Goal: Complete application form: Complete application form

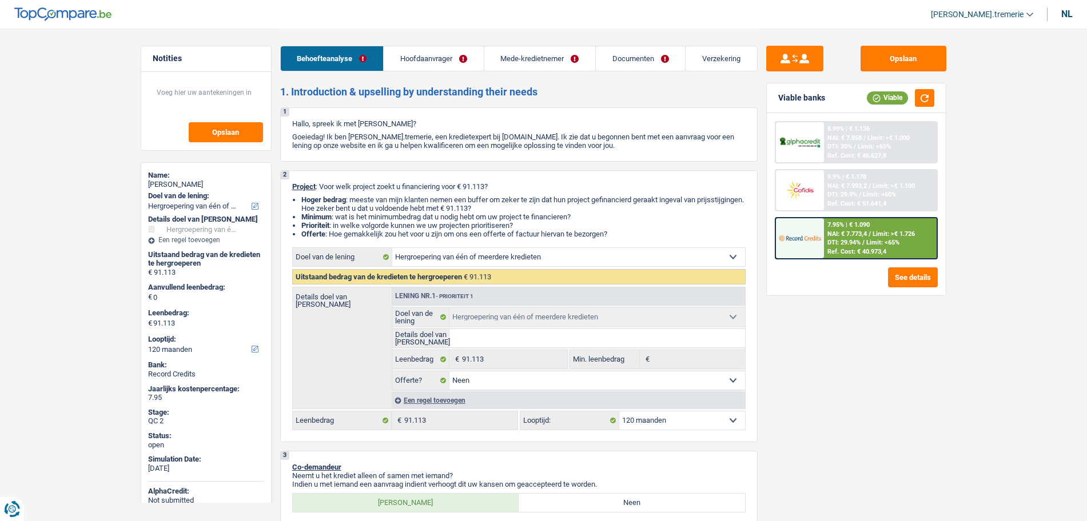
select select "refinancing"
select select "120"
select select "refinancing"
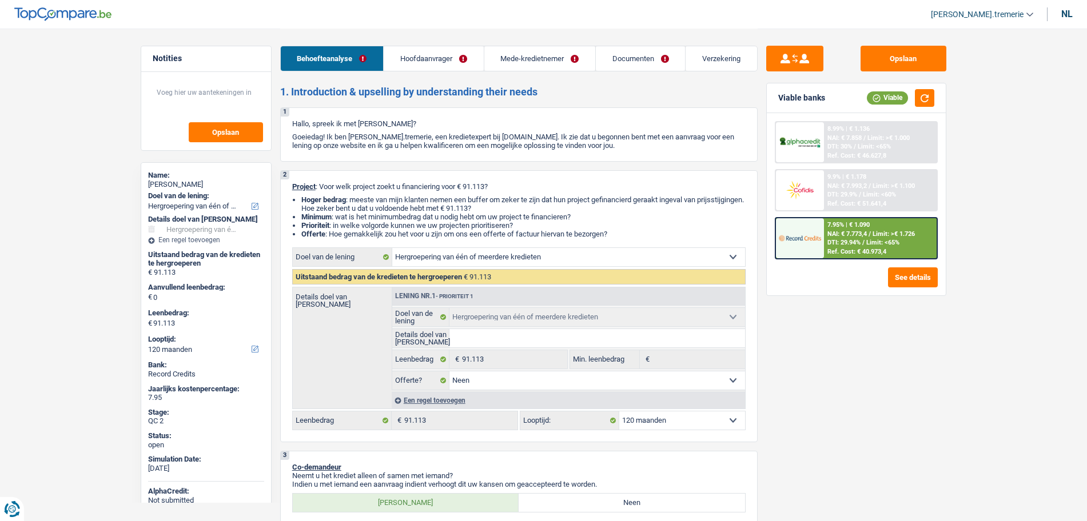
select select "false"
select select "120"
select select "independent"
select select "publicEmployee"
select select "familyAllowances"
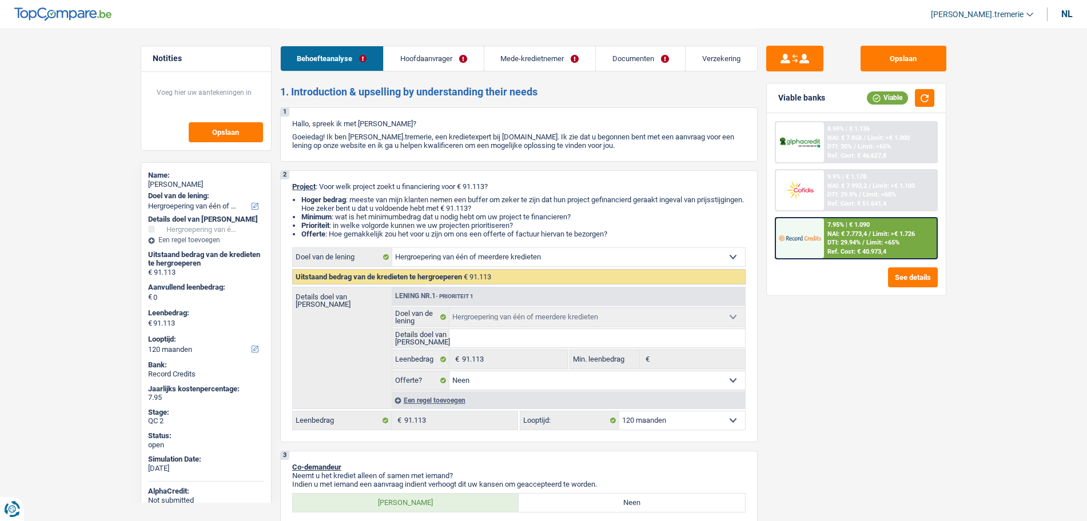
select select "netSalary"
select select "mealVouchers"
select select "ownerWithMortgage"
select select "mortgage"
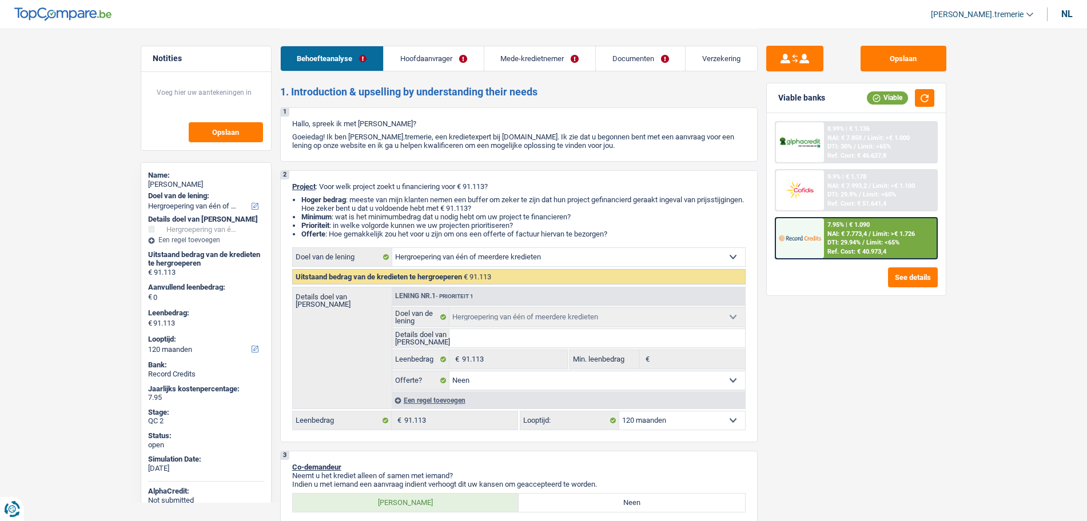
select select "240"
select select "renovationLoan"
select select "120"
select select "carLoan"
select select "84"
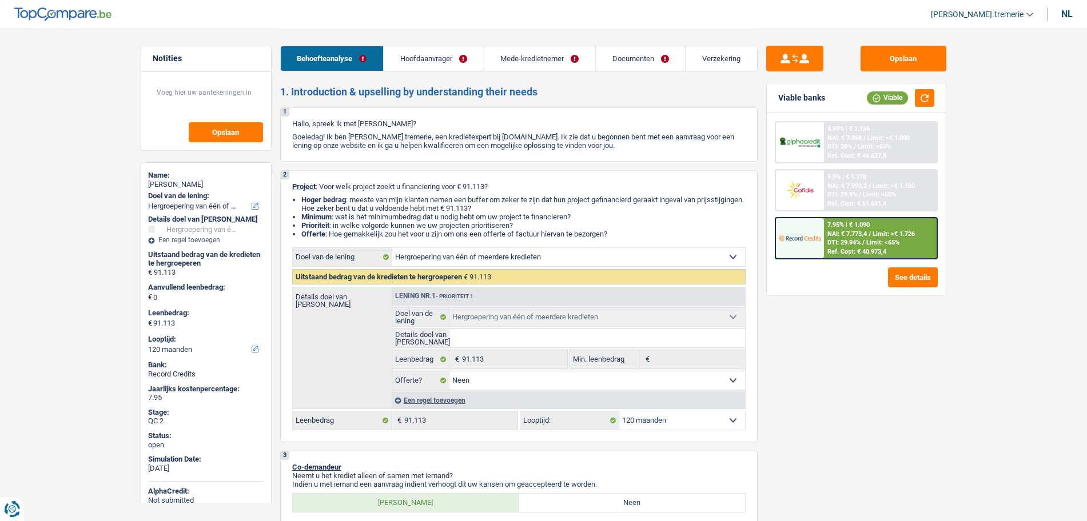
select select "carLoan"
select select "60"
select select "renovationLoan"
select select "60"
select select "renovationLoan"
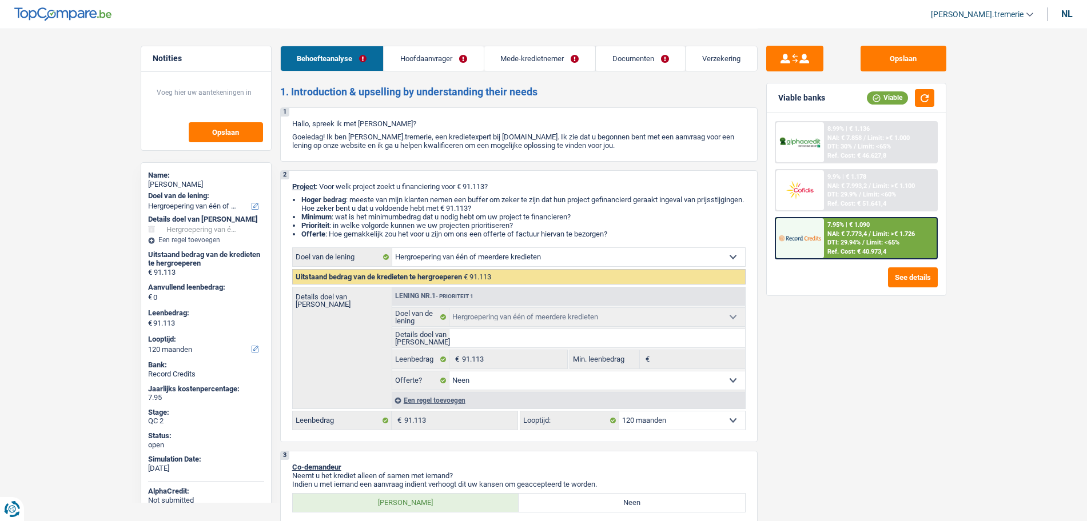
select select "60"
select select "renovationLoan"
select select "120"
select select "cardOrCredit"
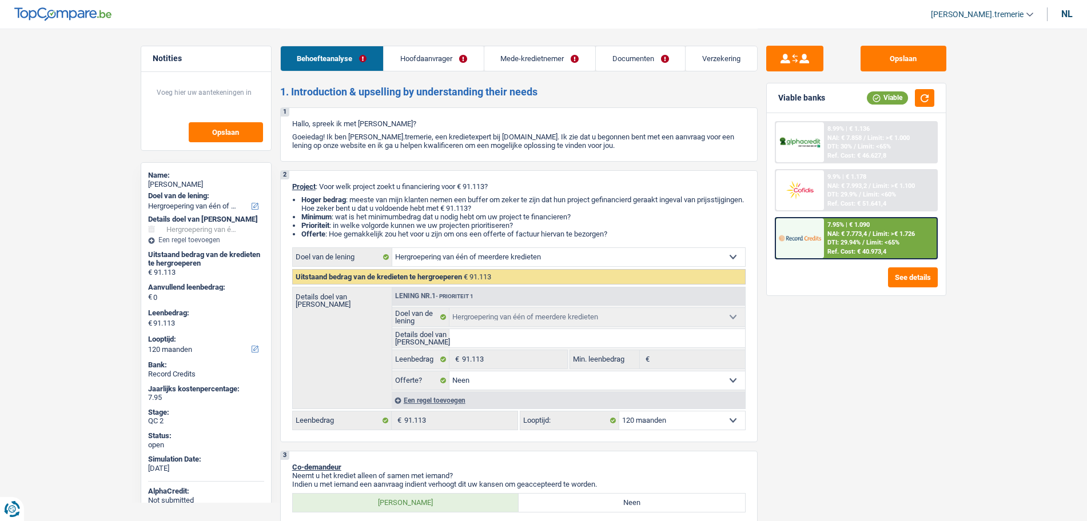
select select "refinancing"
select select "false"
select select "120"
select select "ownerWithMortgage"
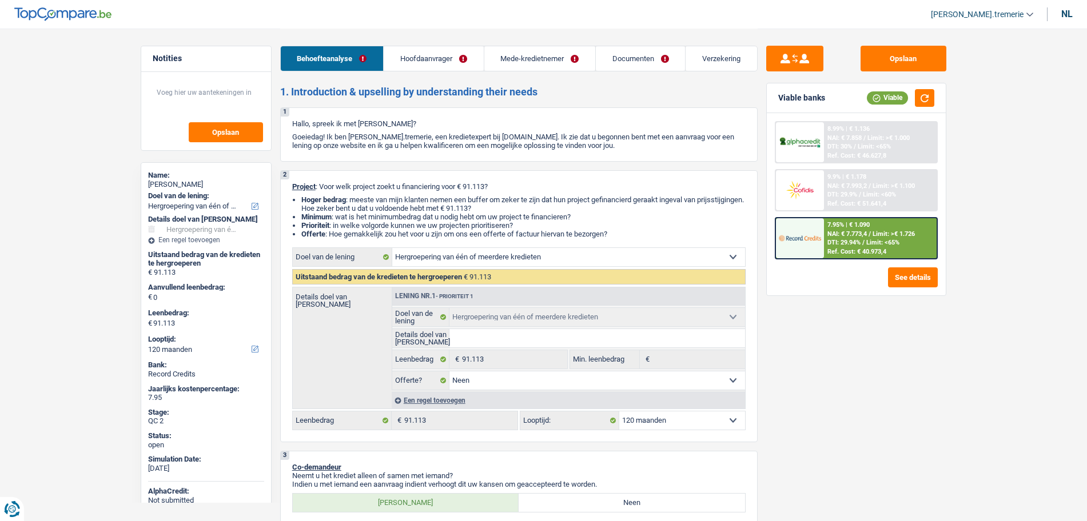
select select "BE"
select select "mortgage"
select select "240"
select select "renovationLoan"
select select "120"
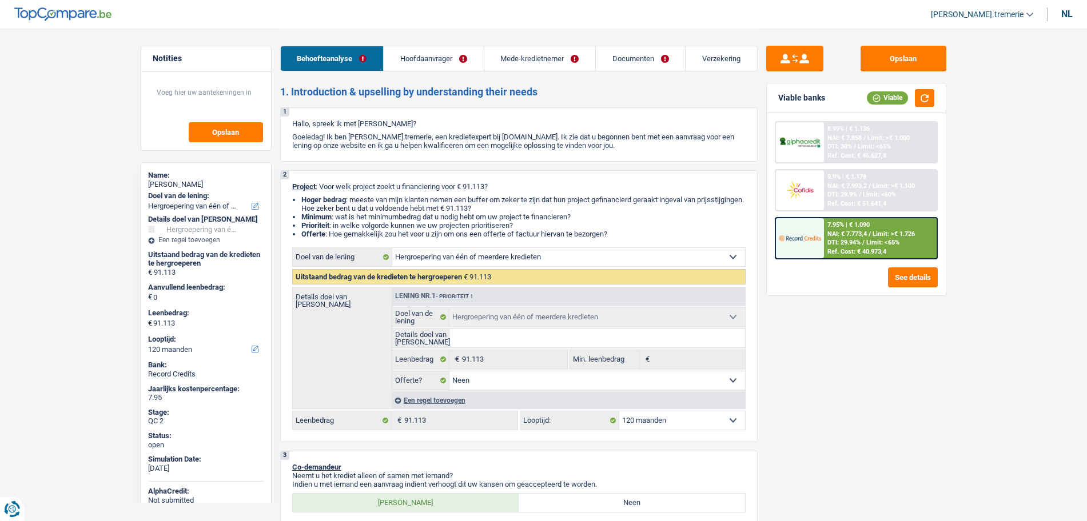
select select "carLoan"
select select "84"
select select "carLoan"
select select "60"
select select "renovationLoan"
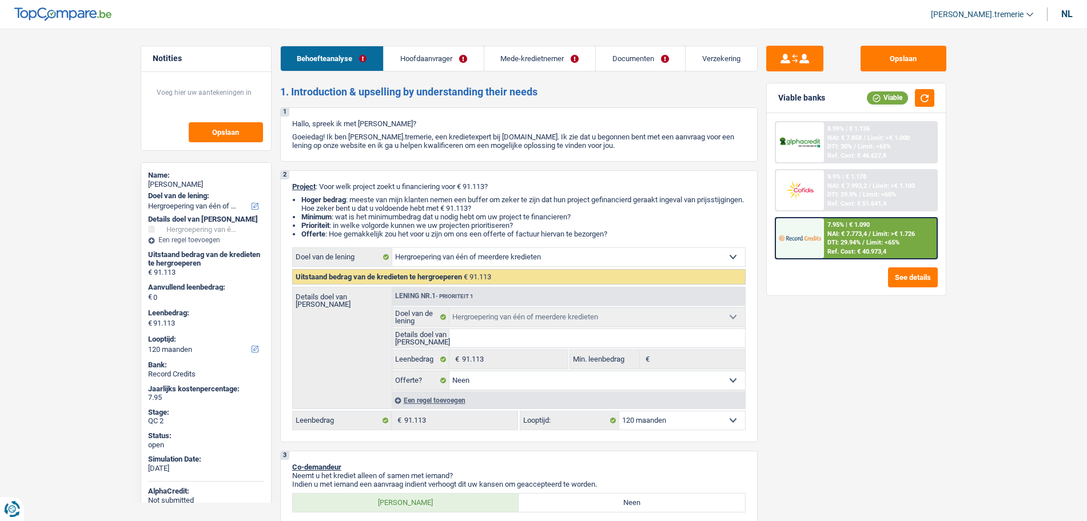
select select "60"
select select "renovationLoan"
select select "60"
select select "renovationLoan"
select select "120"
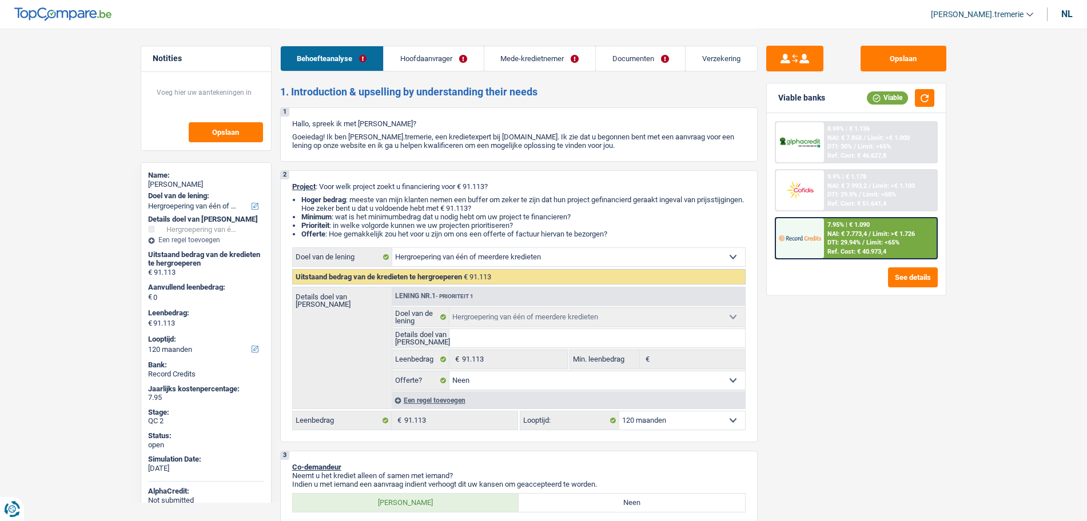
select select "cardOrCredit"
drag, startPoint x: 0, startPoint y: 0, endPoint x: 648, endPoint y: 62, distance: 651.2
click at [648, 62] on link "Documenten" at bounding box center [640, 58] width 89 height 25
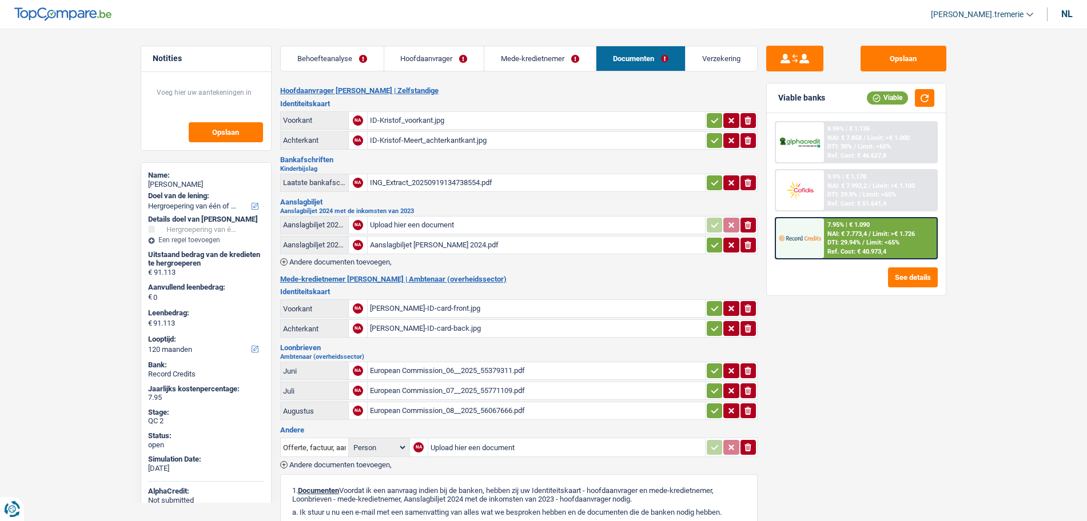
click at [545, 61] on link "Mede-kredietnemer" at bounding box center [539, 58] width 111 height 25
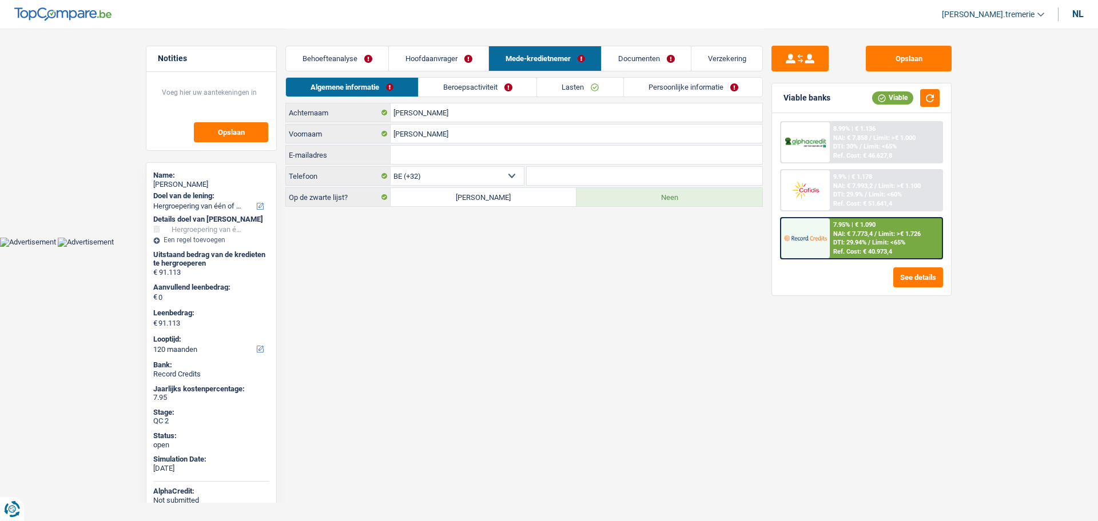
click at [428, 53] on link "Hoofdaanvrager" at bounding box center [438, 58] width 99 height 25
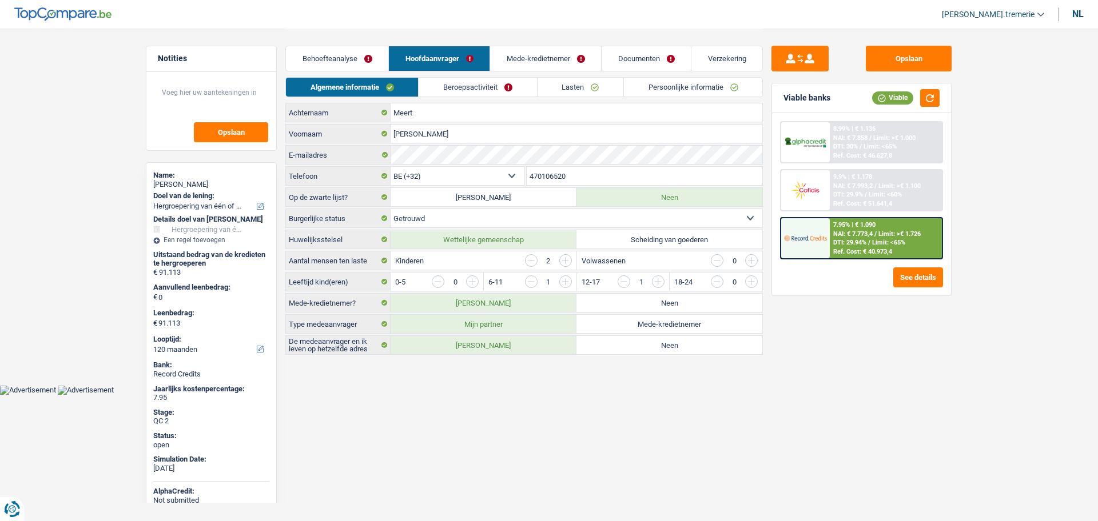
click at [596, 92] on link "Lasten" at bounding box center [580, 87] width 86 height 19
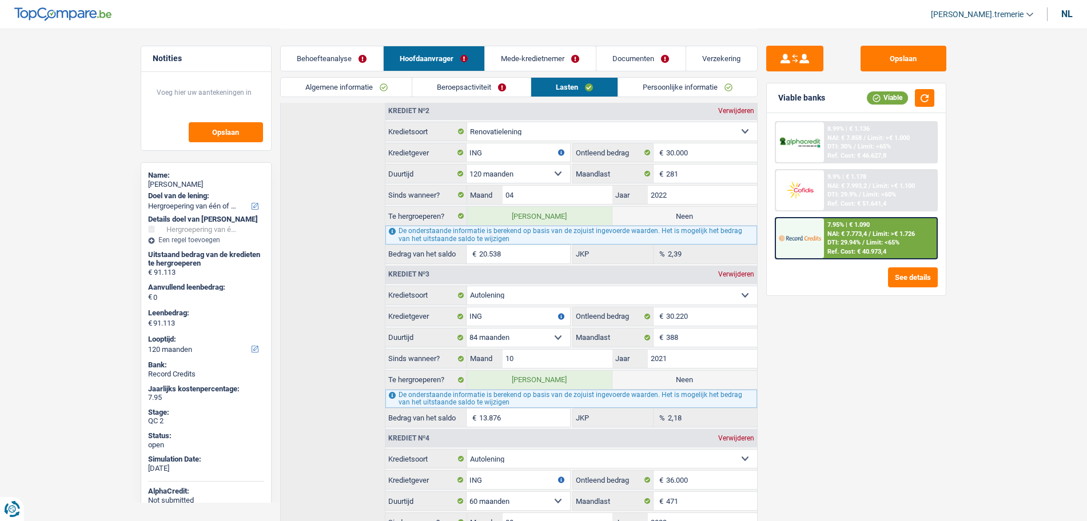
scroll to position [314, 0]
click at [851, 370] on div "Opslaan Viable banks Viable 8.99% | € 1.136 NAI: € 7.858 / Limit: >€ 1.000 DTI:…" at bounding box center [855, 274] width 197 height 457
